Goal: Transaction & Acquisition: Purchase product/service

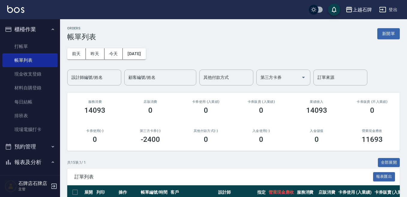
scroll to position [90, 0]
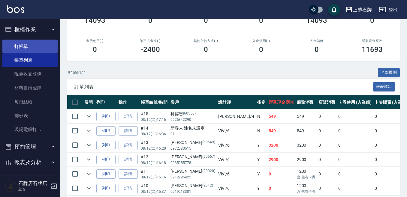
click at [28, 46] on link "打帳單" at bounding box center [29, 47] width 55 height 14
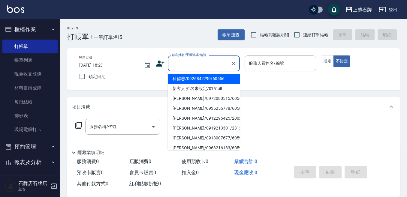
click at [207, 63] on input "顧客姓名/手機號碼/編號" at bounding box center [199, 63] width 58 height 10
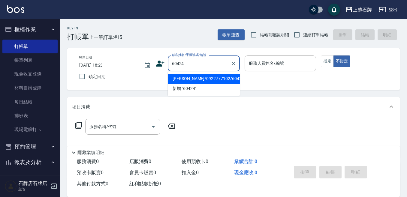
click at [217, 79] on li "[PERSON_NAME]/0922777102/60424" at bounding box center [204, 79] width 72 height 10
type input "[PERSON_NAME]/0922777102/60424"
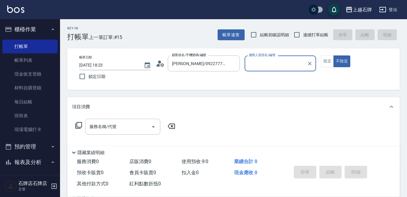
type input "ViVi-6"
click at [77, 123] on icon at bounding box center [78, 125] width 7 height 7
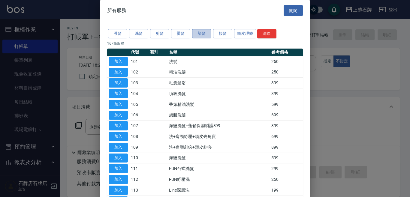
click at [199, 34] on button "染髮" at bounding box center [201, 33] width 19 height 9
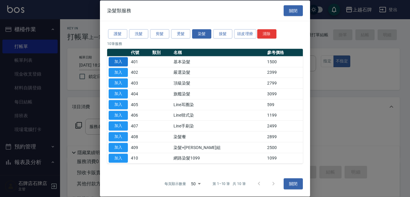
click at [119, 61] on button "加入" at bounding box center [118, 61] width 19 height 9
type input "基本染髮(401)"
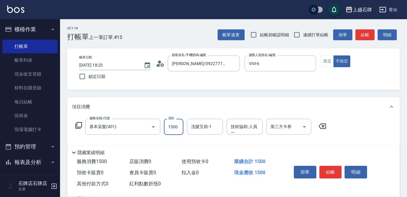
click at [181, 126] on input "1500" at bounding box center [173, 127] width 19 height 16
type input "1800"
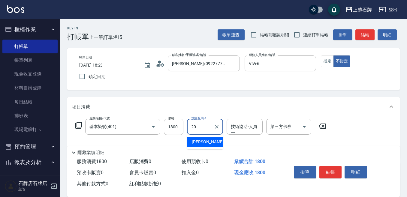
type input "[PERSON_NAME]-20"
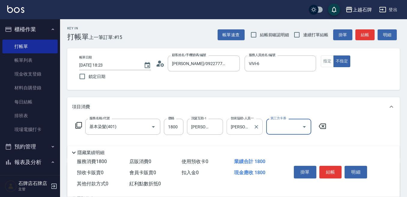
click at [249, 126] on input "[PERSON_NAME]-2" at bounding box center [240, 126] width 22 height 10
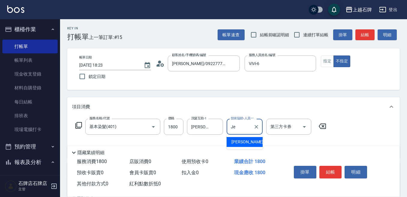
type input "J"
type input "[PERSON_NAME]-20"
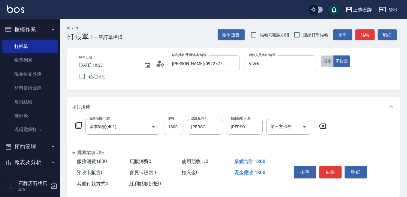
click at [329, 61] on button "指定" at bounding box center [327, 61] width 13 height 12
click at [365, 32] on button "結帳" at bounding box center [364, 34] width 19 height 11
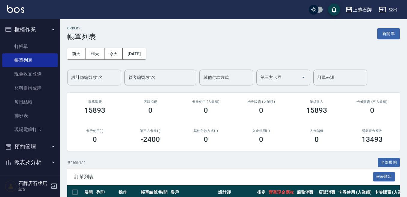
click at [102, 80] on input "設計師編號/姓名" at bounding box center [94, 77] width 49 height 10
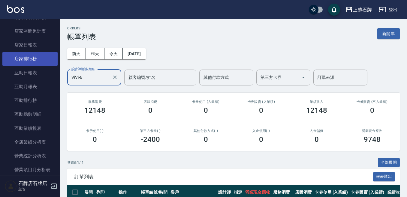
scroll to position [240, 0]
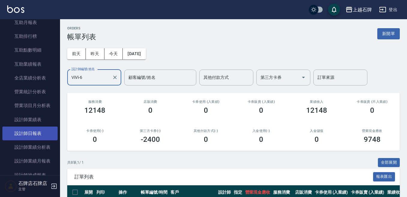
type input "ViVi-6"
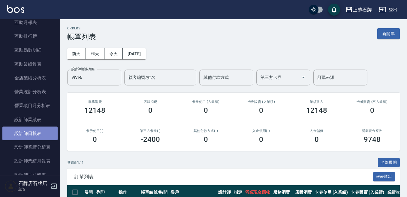
click at [36, 128] on link "設計師日報表" at bounding box center [29, 134] width 55 height 14
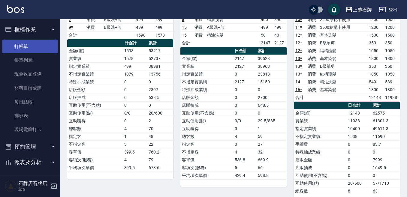
click at [42, 42] on link "打帳單" at bounding box center [29, 47] width 55 height 14
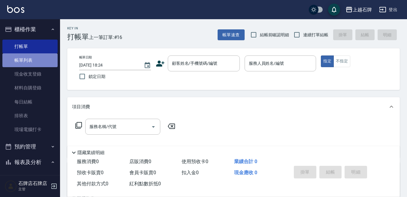
click at [30, 56] on link "帳單列表" at bounding box center [29, 60] width 55 height 14
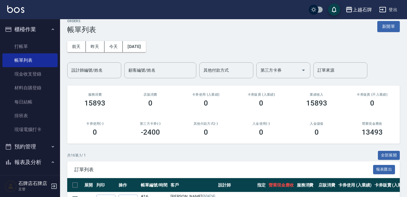
scroll to position [90, 0]
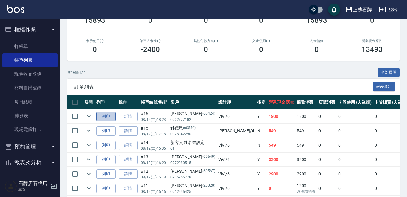
click at [101, 114] on button "列印" at bounding box center [105, 116] width 19 height 9
click at [17, 38] on ul "打帳單 帳單列表 現金收支登錄 材料自購登錄 每日結帳 排班表 現場電腦打卡" at bounding box center [29, 88] width 55 height 102
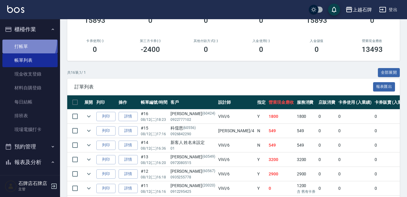
click at [20, 41] on link "打帳單" at bounding box center [29, 47] width 55 height 14
